Goal: Task Accomplishment & Management: Manage account settings

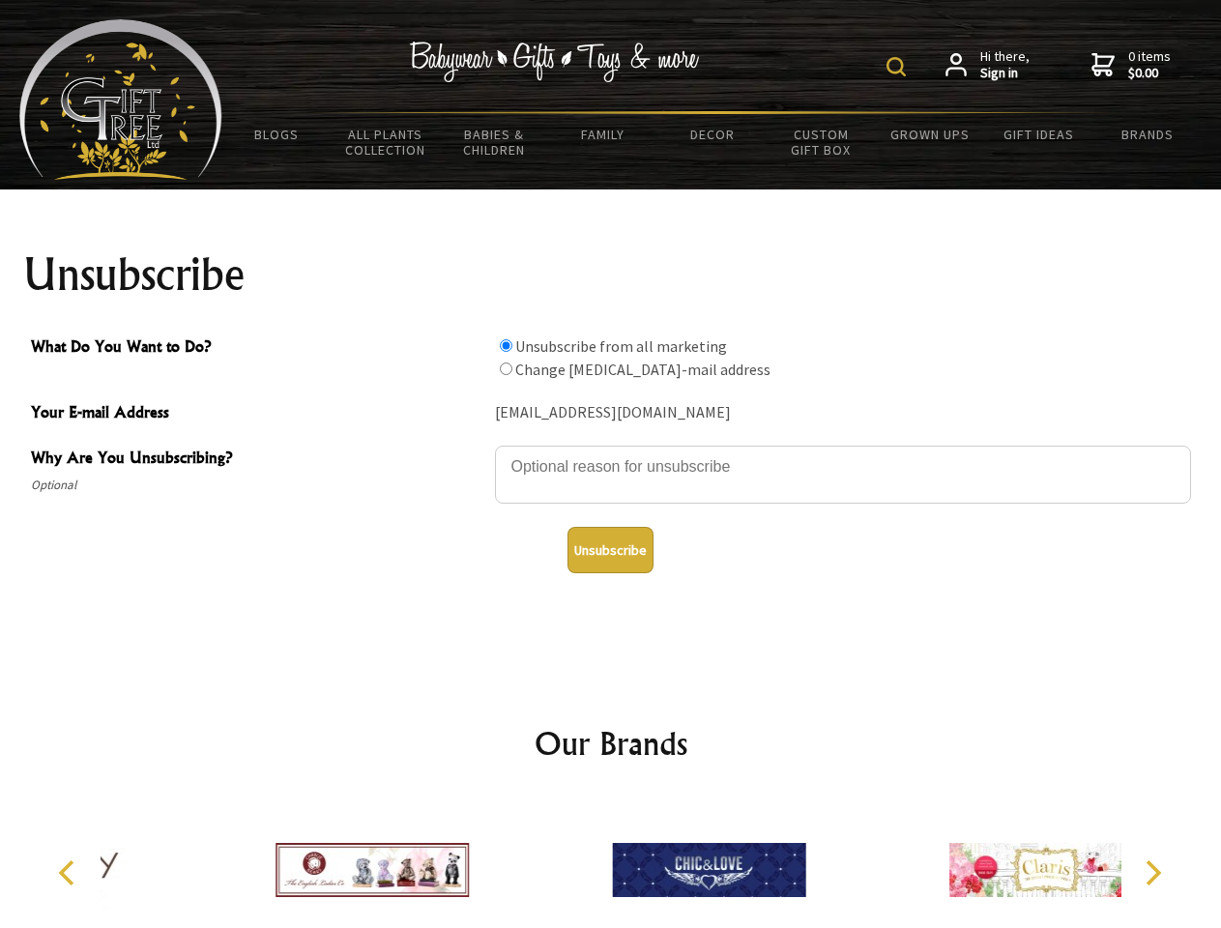
click at [899, 67] on img at bounding box center [895, 66] width 19 height 19
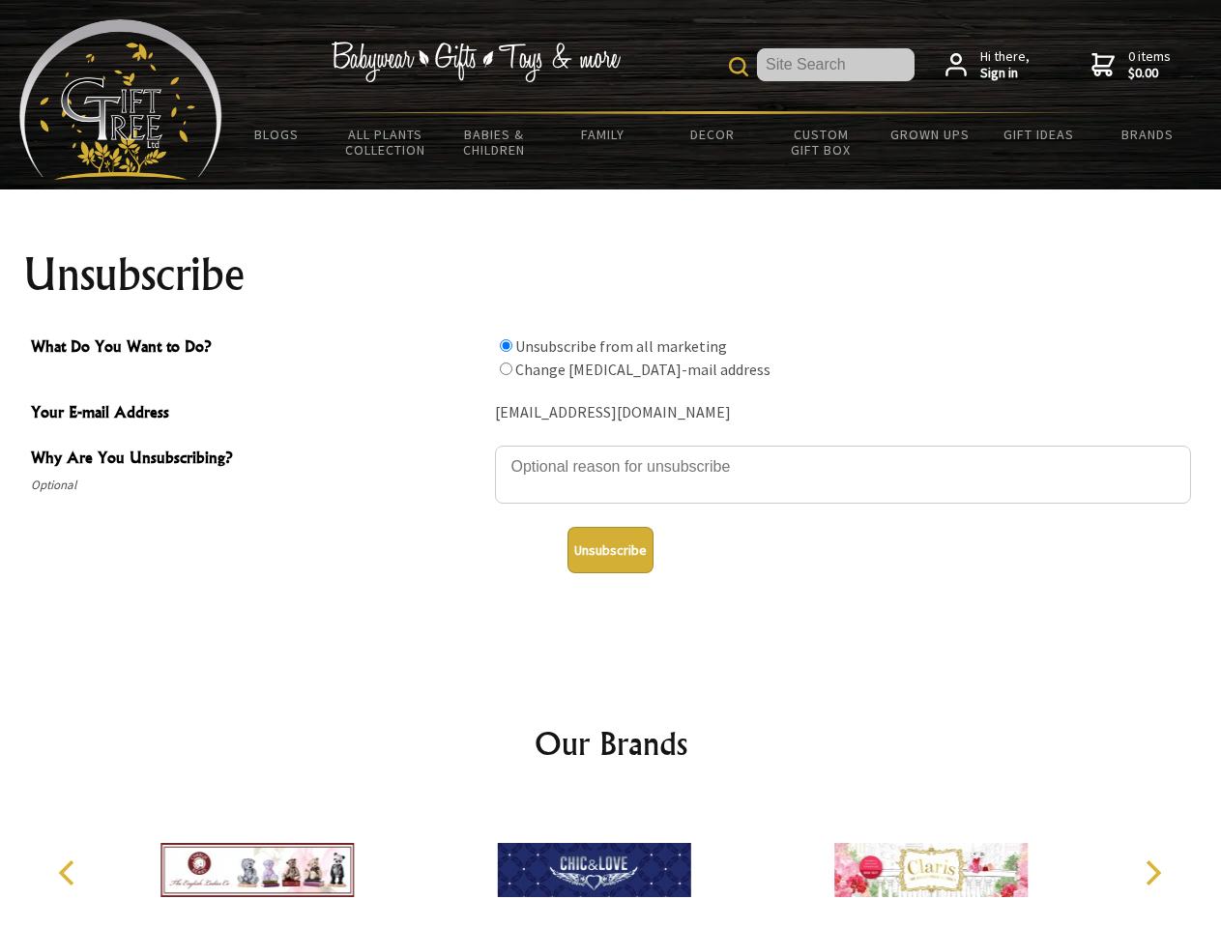
click at [611, 452] on textarea "Why Are You Unsubscribing?" at bounding box center [843, 475] width 696 height 58
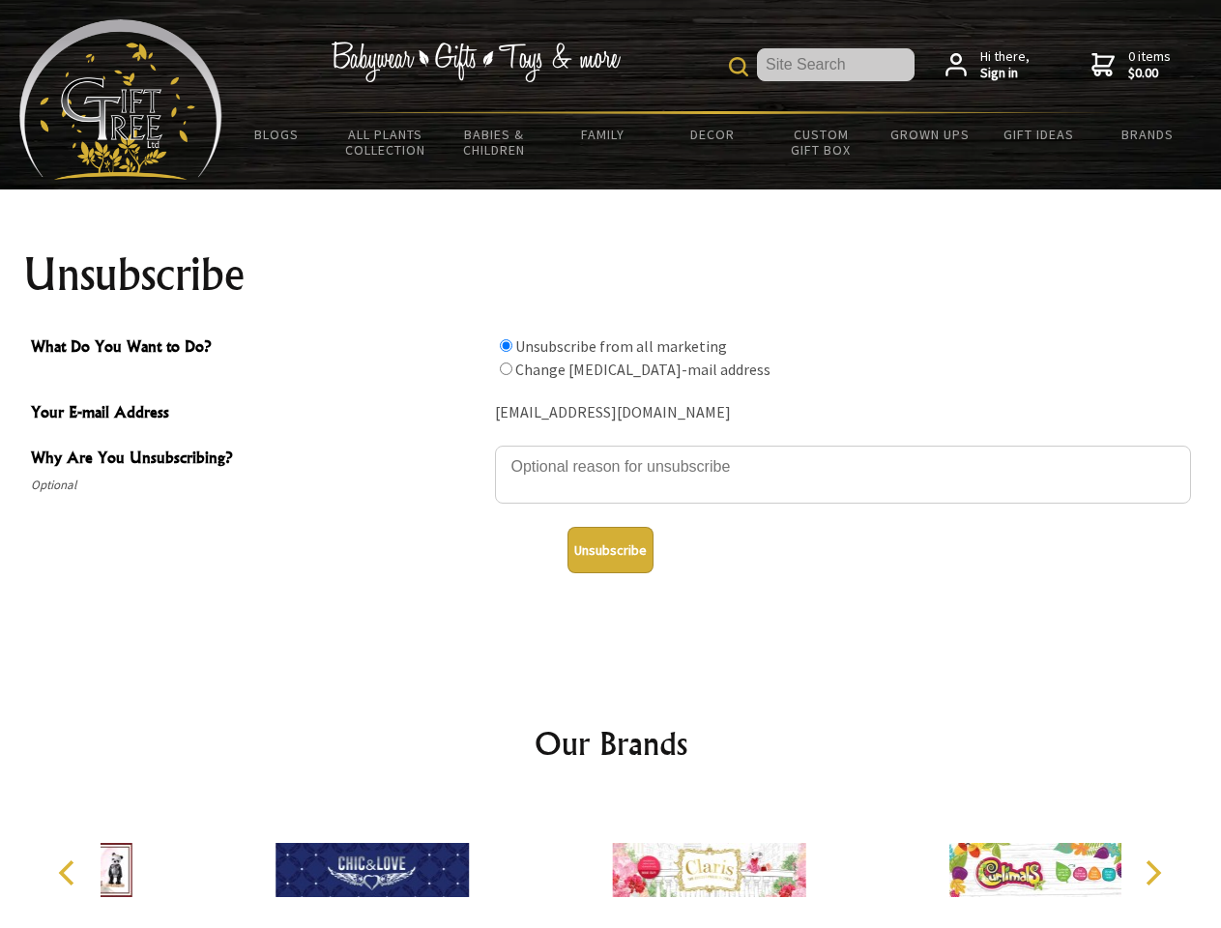
click at [505, 345] on input "What Do You Want to Do?" at bounding box center [506, 345] width 13 height 13
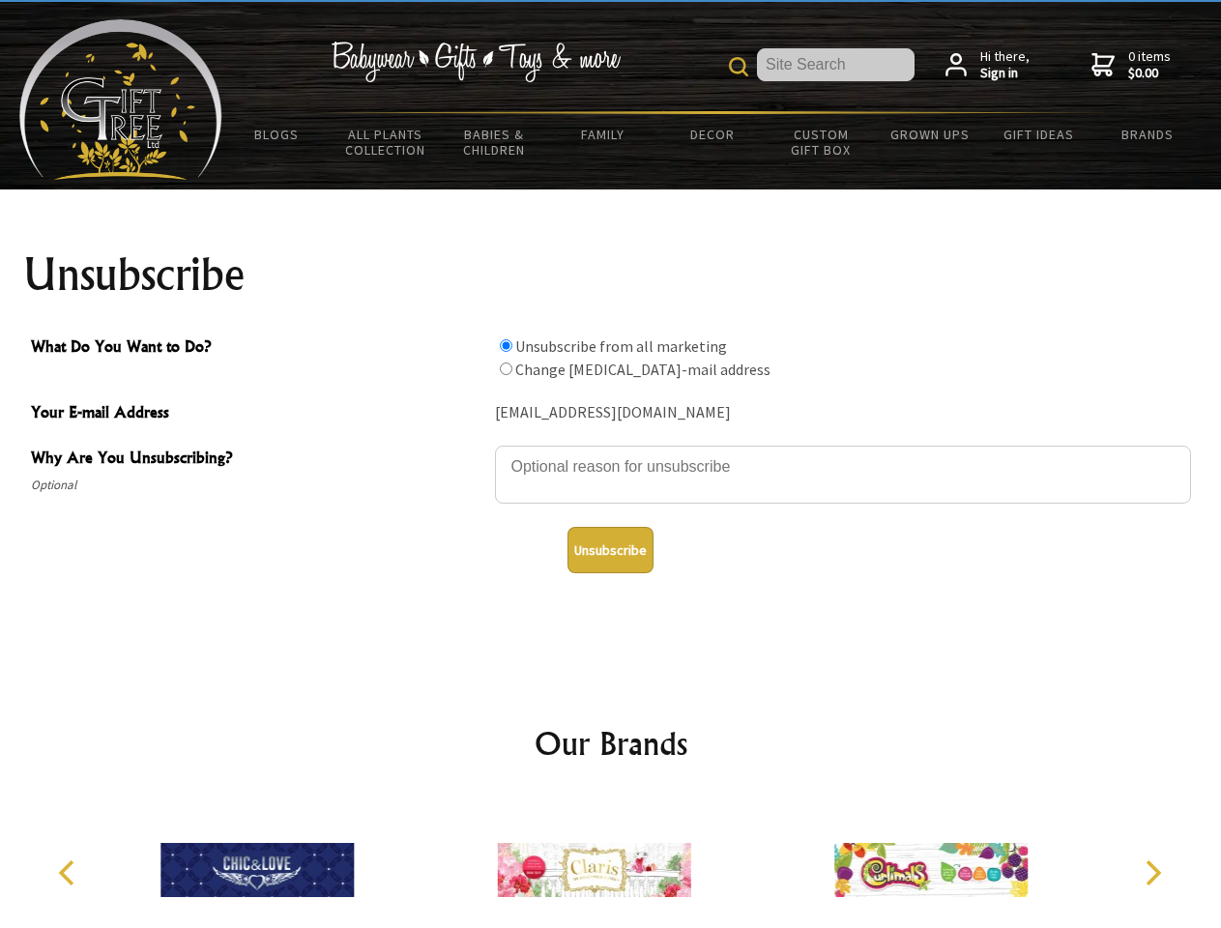
click at [505, 368] on input "What Do You Want to Do?" at bounding box center [506, 368] width 13 height 13
radio input "true"
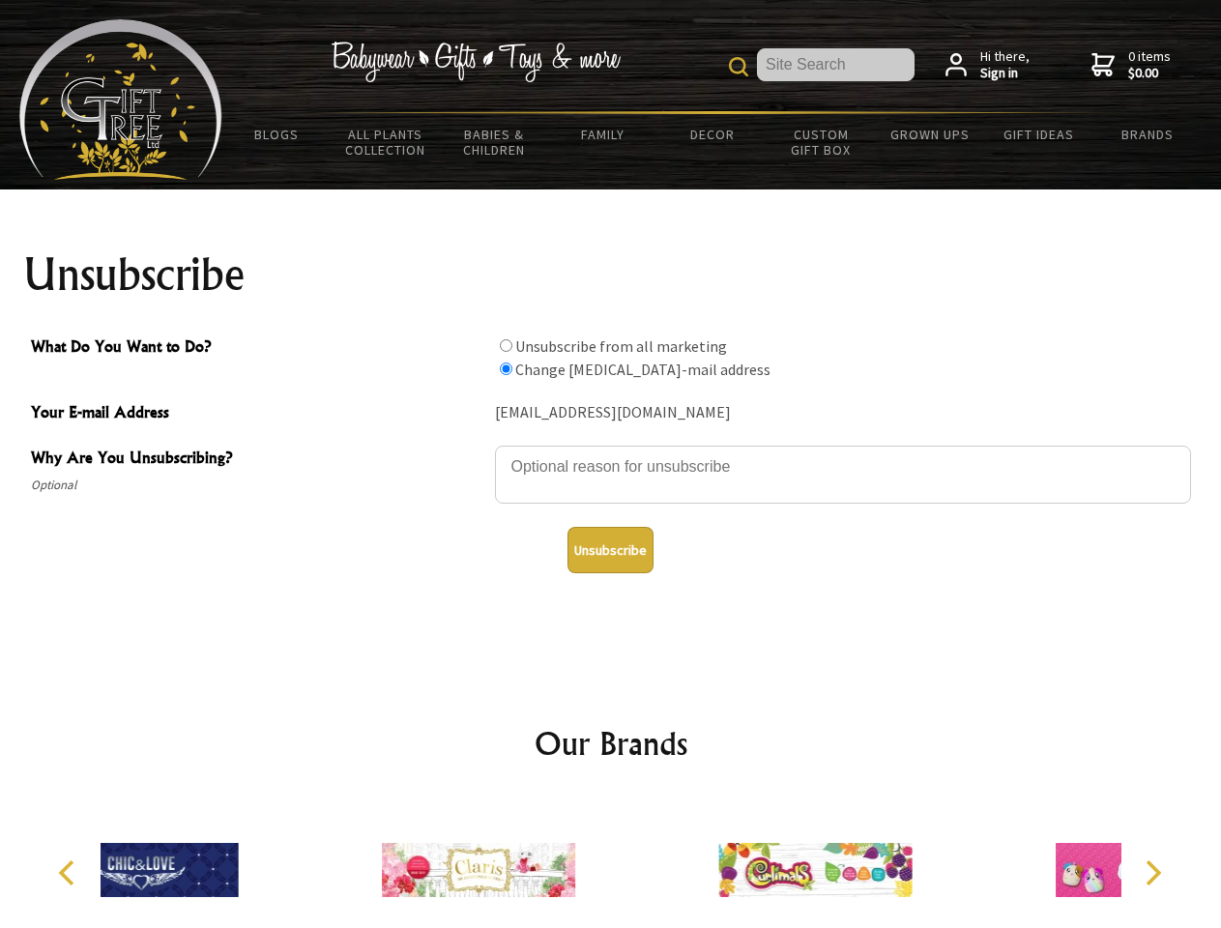
click at [610, 550] on button "Unsubscribe" at bounding box center [610, 550] width 86 height 46
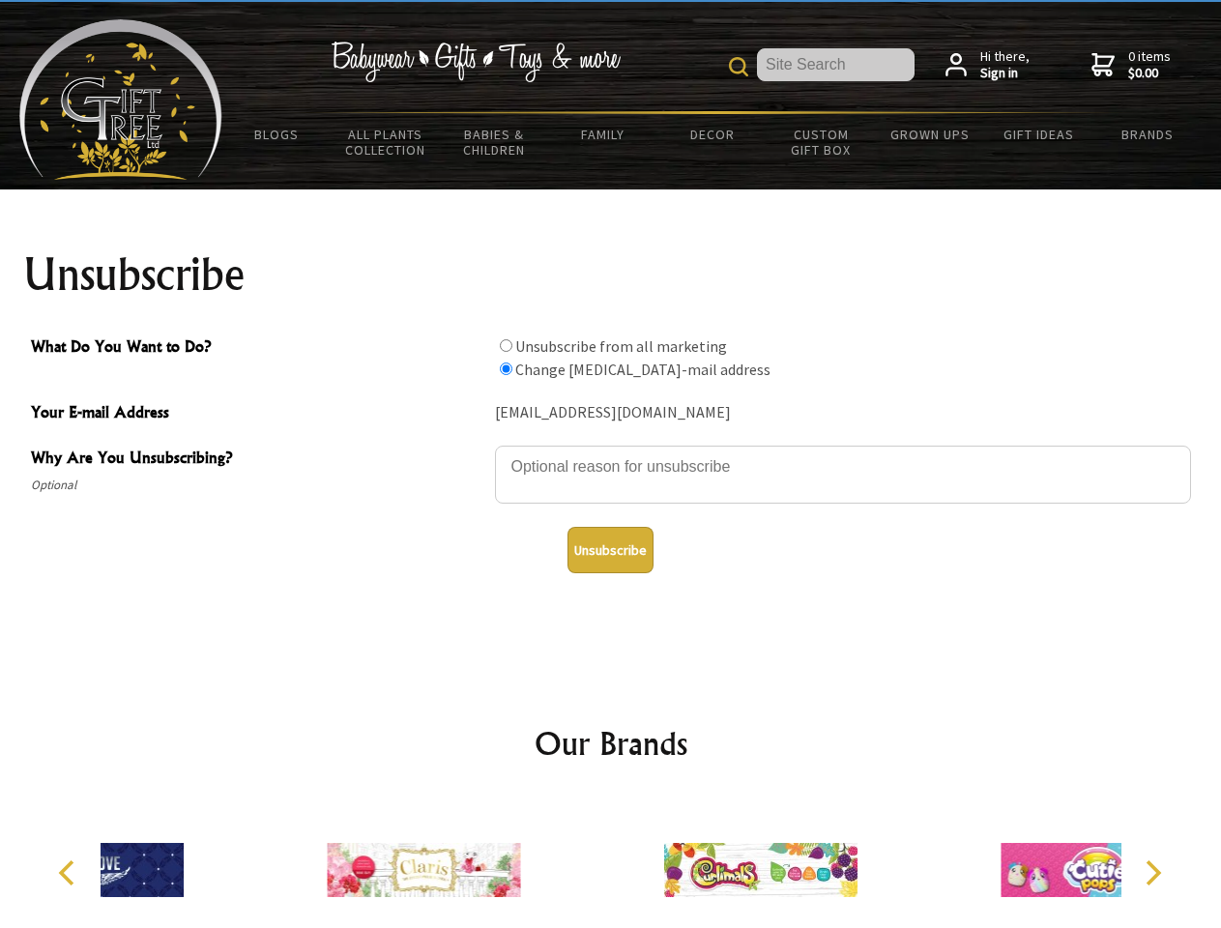
click at [611, 862] on div at bounding box center [760, 872] width 336 height 151
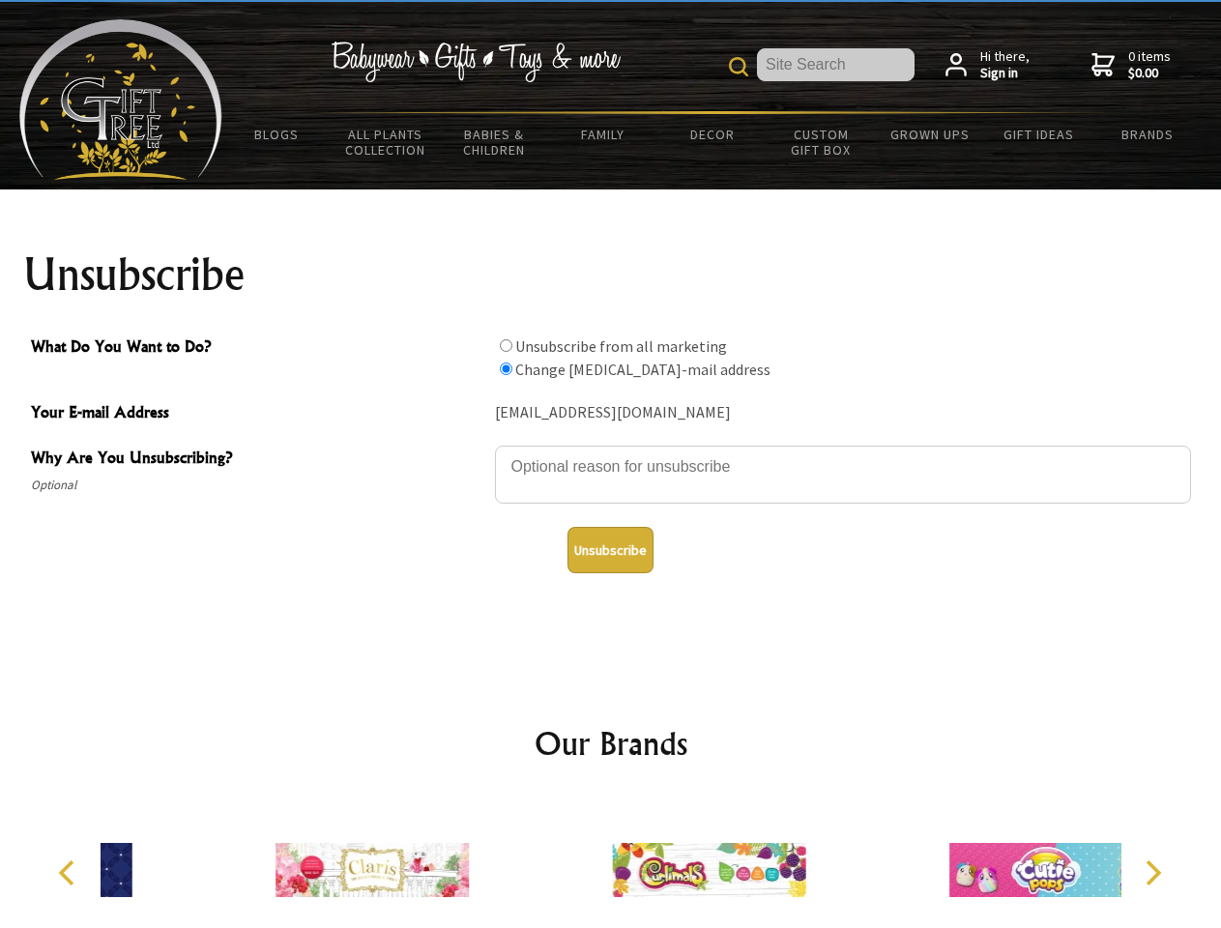
click at [70, 873] on icon "Previous" at bounding box center [68, 872] width 25 height 25
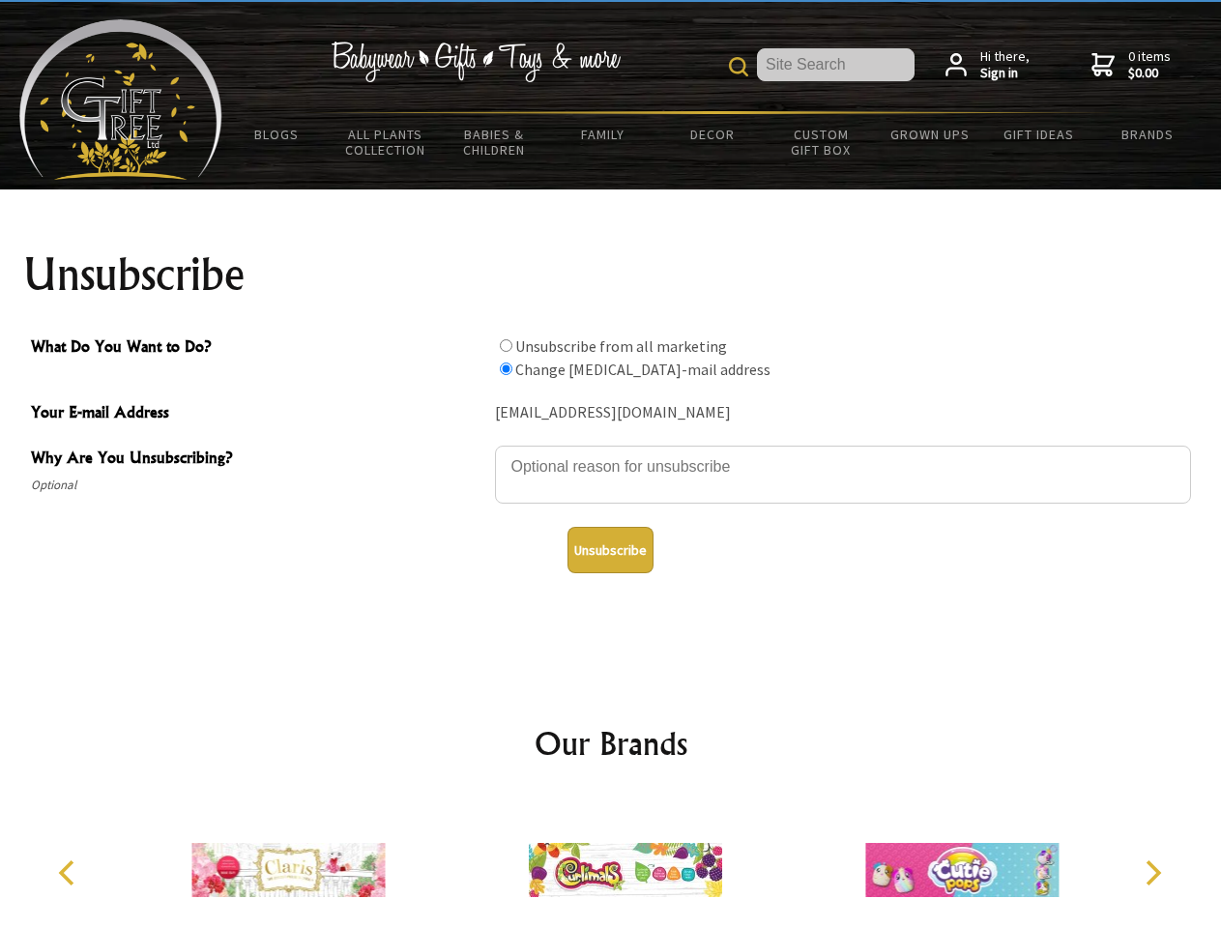
click at [1152, 873] on icon "Next" at bounding box center [1150, 872] width 25 height 25
